Goal: Information Seeking & Learning: Learn about a topic

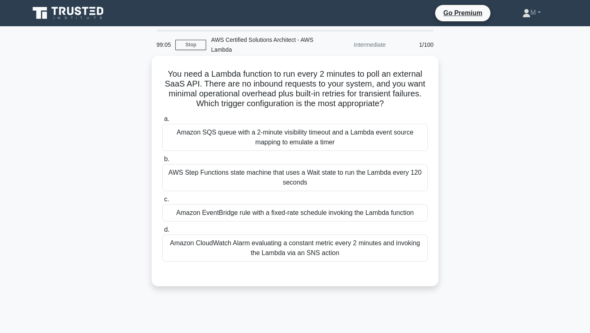
click at [345, 180] on div "AWS Step Functions state machine that uses a Wait state to run the Lambda every…" at bounding box center [294, 177] width 265 height 27
click at [162, 162] on input "b. AWS Step Functions state machine that uses a Wait state to run the Lambda ev…" at bounding box center [162, 158] width 0 height 5
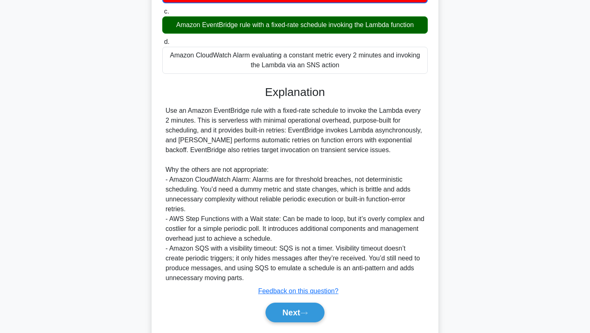
scroll to position [213, 0]
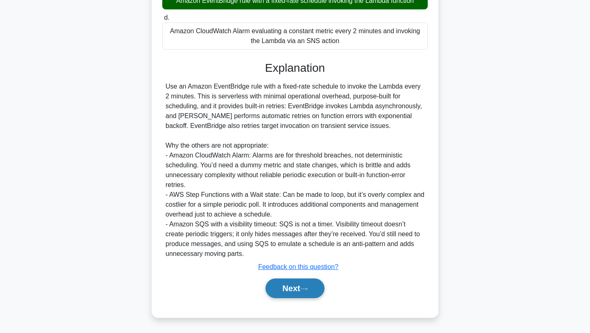
click at [294, 288] on button "Next" at bounding box center [294, 288] width 59 height 20
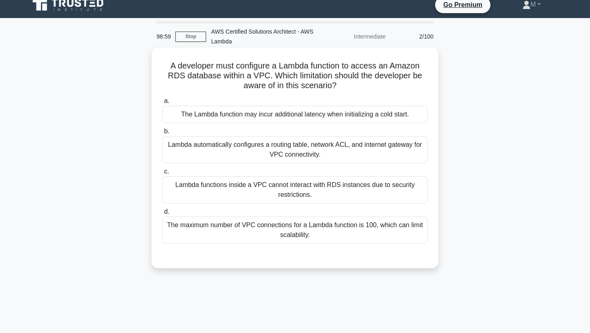
scroll to position [0, 0]
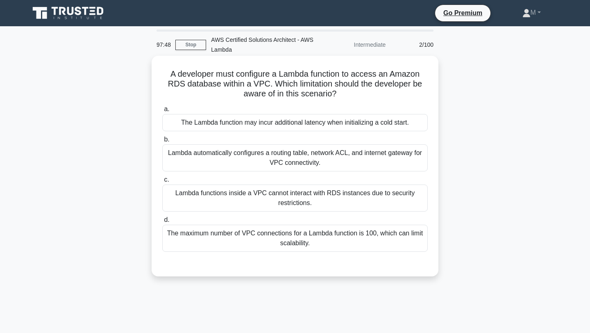
click at [342, 161] on div "Lambda automatically configures a routing table, network ACL, and internet gate…" at bounding box center [294, 157] width 265 height 27
click at [162, 142] on input "b. Lambda automatically configures a routing table, network ACL, and internet g…" at bounding box center [162, 139] width 0 height 5
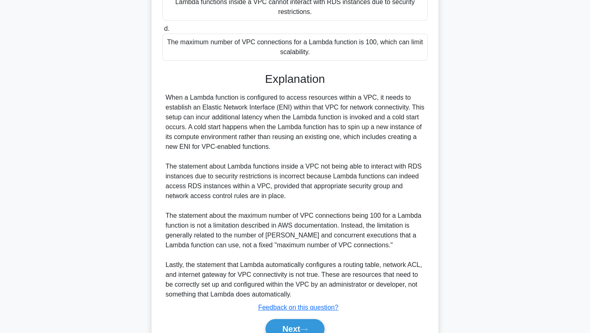
scroll to position [232, 0]
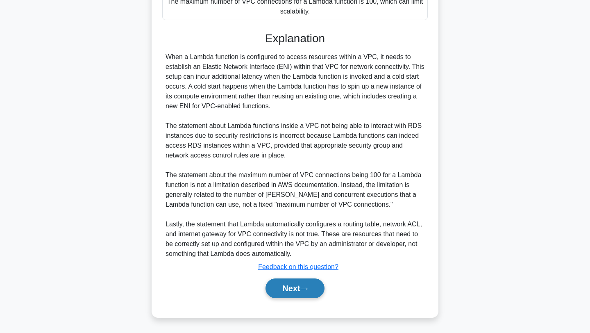
click at [279, 287] on button "Next" at bounding box center [294, 288] width 59 height 20
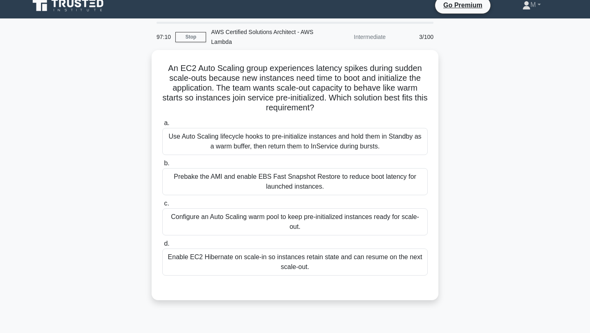
scroll to position [1, 0]
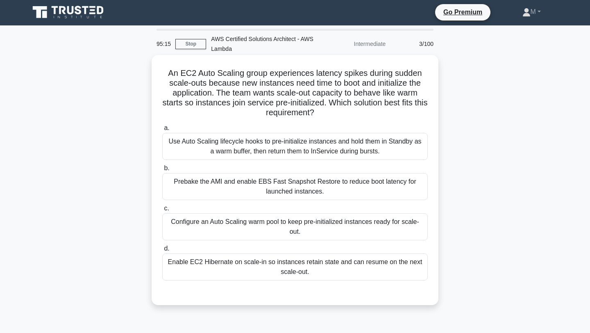
click at [245, 184] on div "Prebake the AMI and enable EBS Fast Snapshot Restore to reduce boot latency for…" at bounding box center [294, 186] width 265 height 27
click at [162, 171] on input "b. Prebake the AMI and enable EBS Fast Snapshot Restore to reduce boot latency …" at bounding box center [162, 168] width 0 height 5
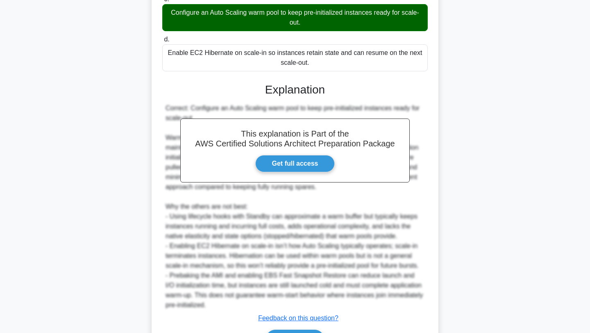
scroll to position [262, 0]
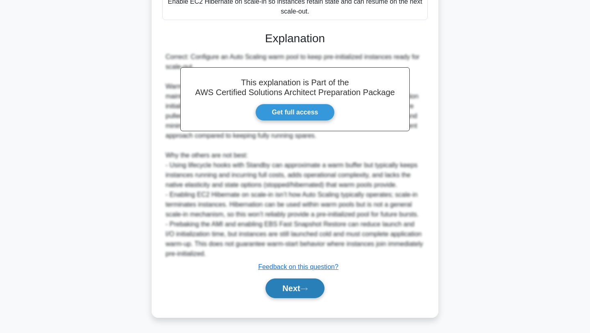
click at [276, 281] on button "Next" at bounding box center [294, 288] width 59 height 20
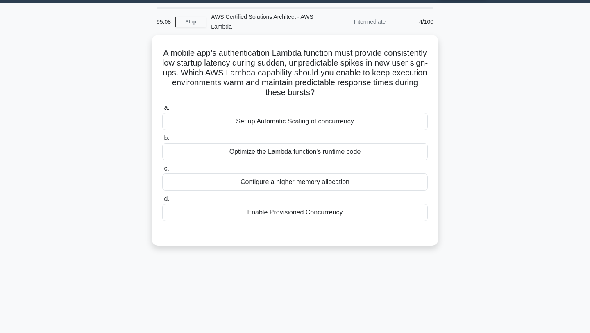
scroll to position [0, 0]
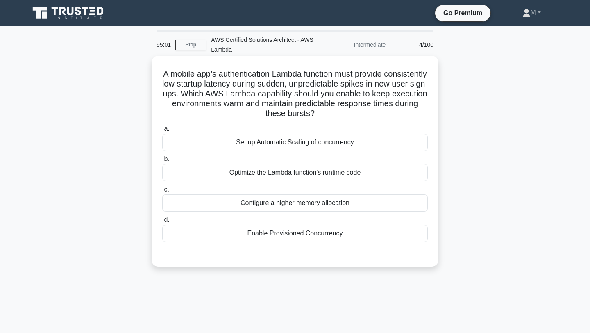
click at [242, 230] on div "Enable Provisioned Concurrency" at bounding box center [294, 233] width 265 height 17
click at [162, 222] on input "d. Enable Provisioned Concurrency" at bounding box center [162, 219] width 0 height 5
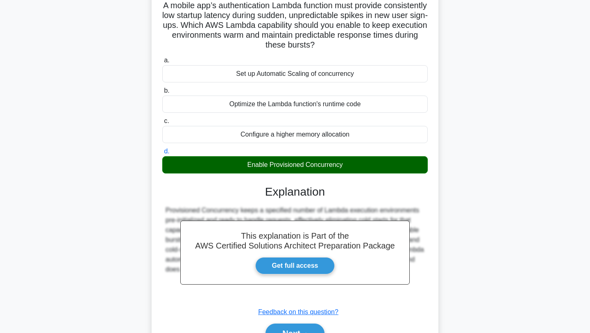
scroll to position [113, 0]
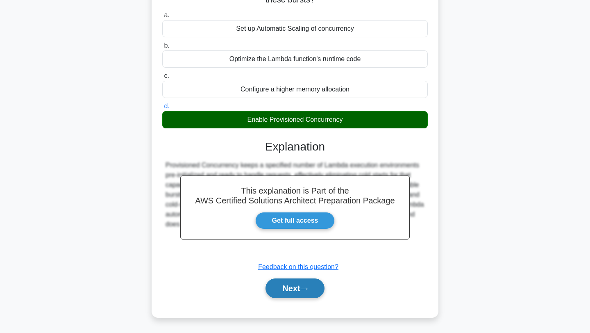
click at [278, 290] on button "Next" at bounding box center [294, 288] width 59 height 20
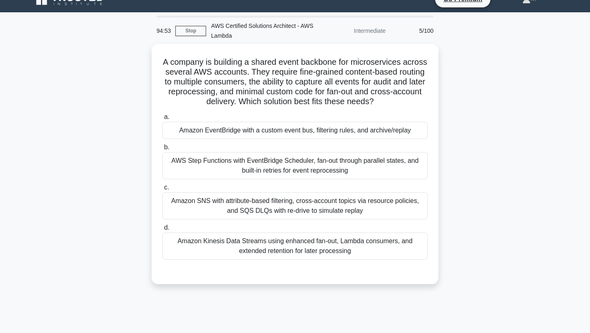
scroll to position [12, 0]
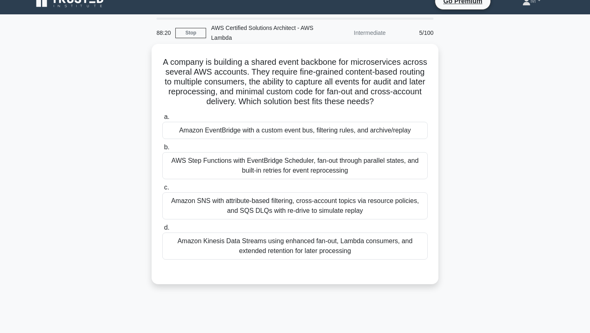
click at [174, 162] on div "AWS Step Functions with EventBridge Scheduler, fan-out through parallel states,…" at bounding box center [294, 165] width 265 height 27
click at [162, 150] on input "b. AWS Step Functions with EventBridge Scheduler, fan-out through parallel stat…" at bounding box center [162, 147] width 0 height 5
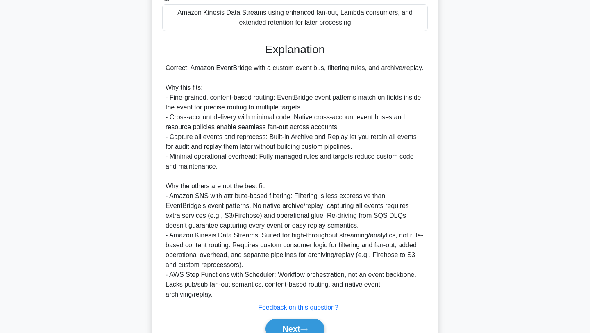
scroll to position [281, 0]
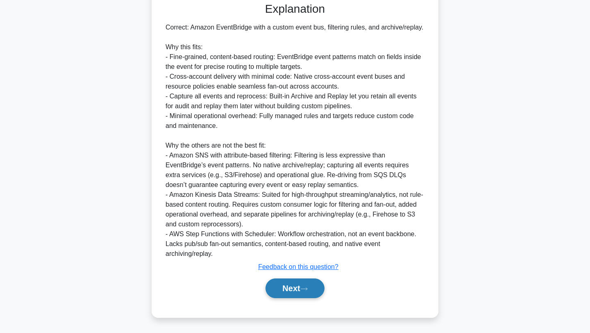
click at [288, 288] on button "Next" at bounding box center [294, 288] width 59 height 20
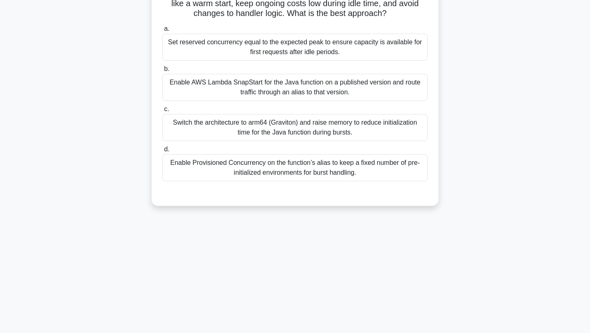
scroll to position [0, 0]
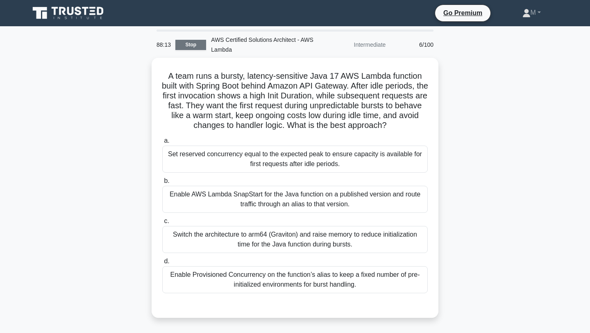
click at [190, 43] on link "Stop" at bounding box center [190, 45] width 31 height 10
